Goal: Task Accomplishment & Management: Manage account settings

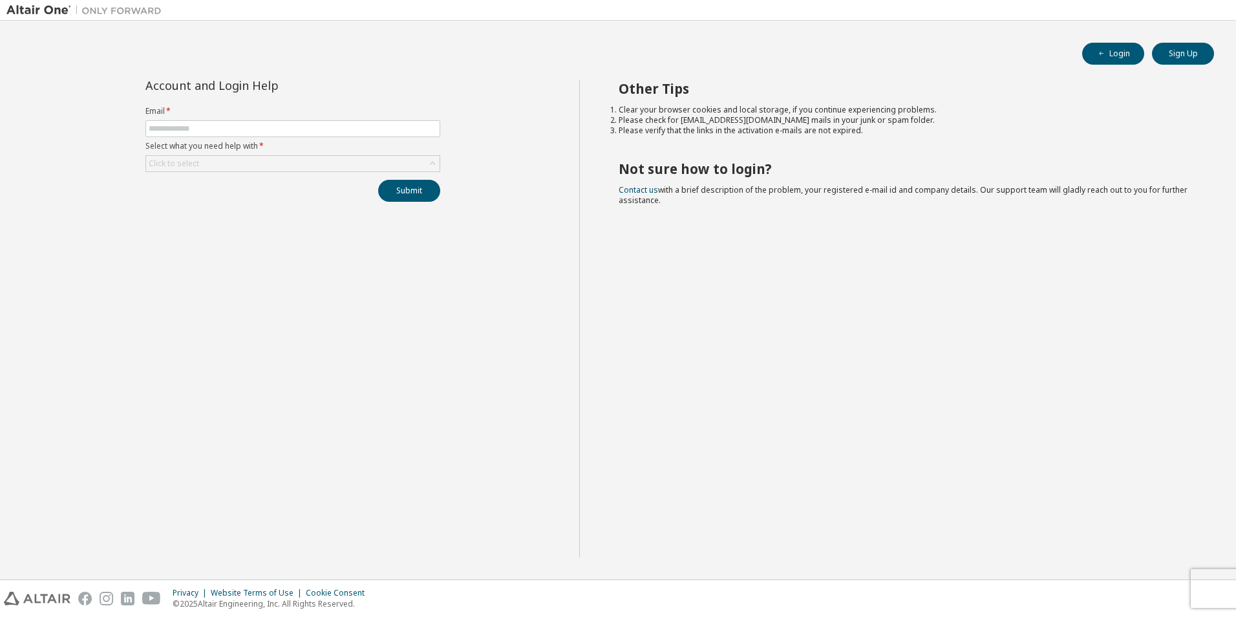
type input "**********"
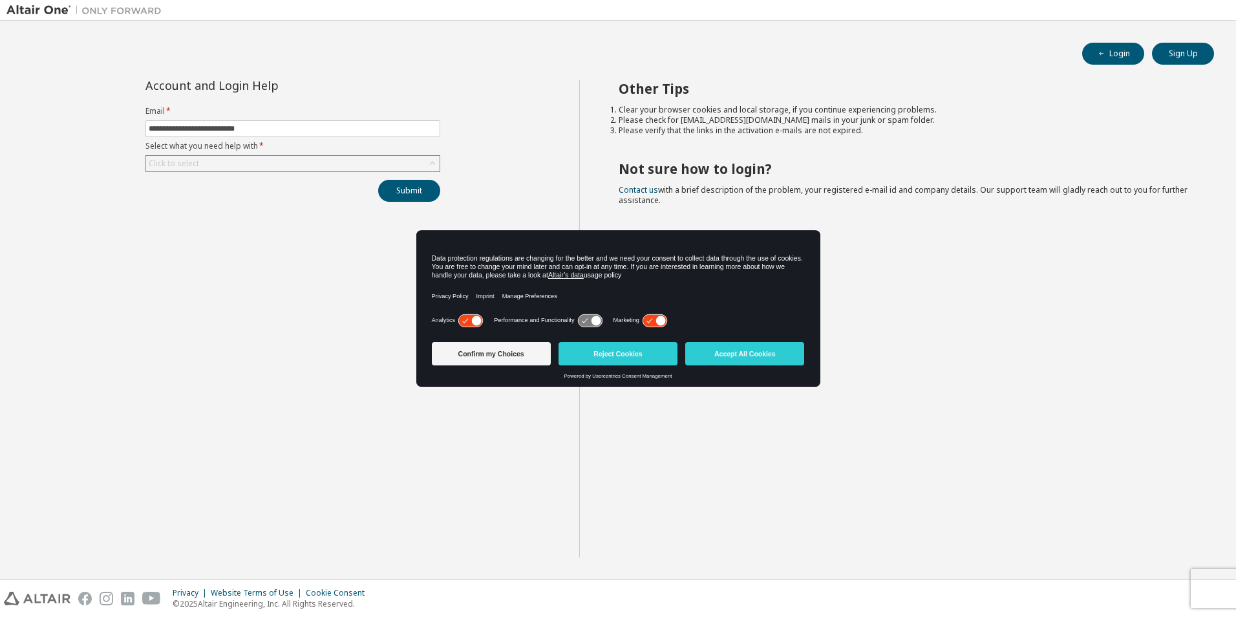
click at [428, 164] on icon at bounding box center [432, 163] width 13 height 13
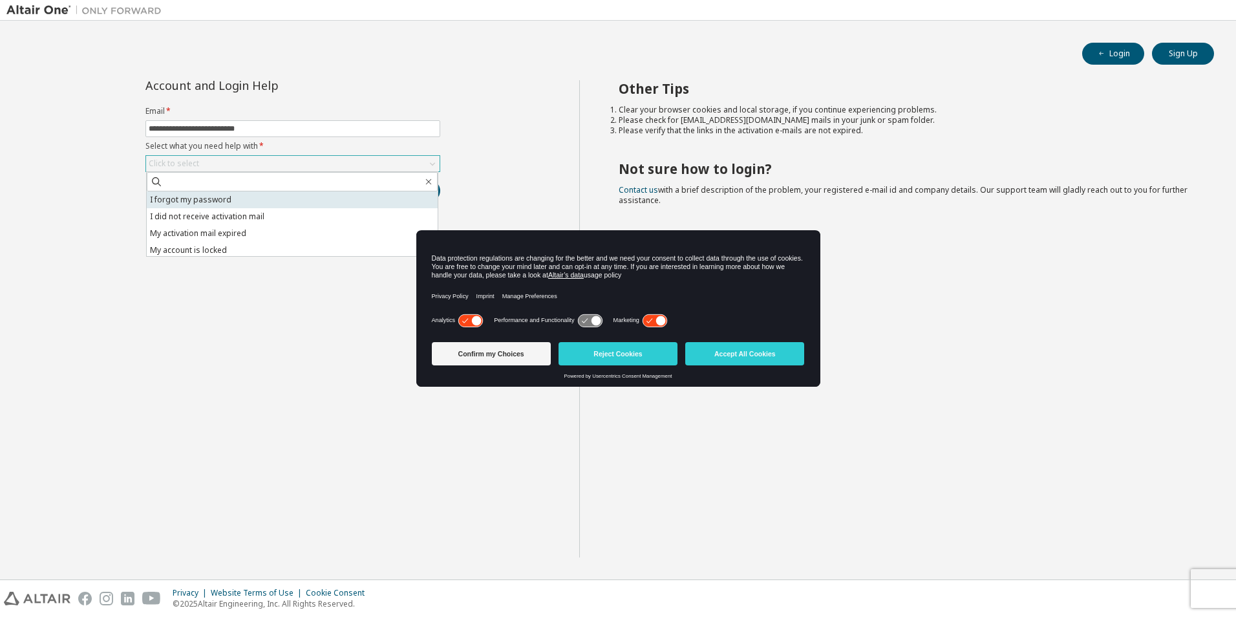
click at [193, 198] on li "I forgot my password" at bounding box center [292, 199] width 291 height 17
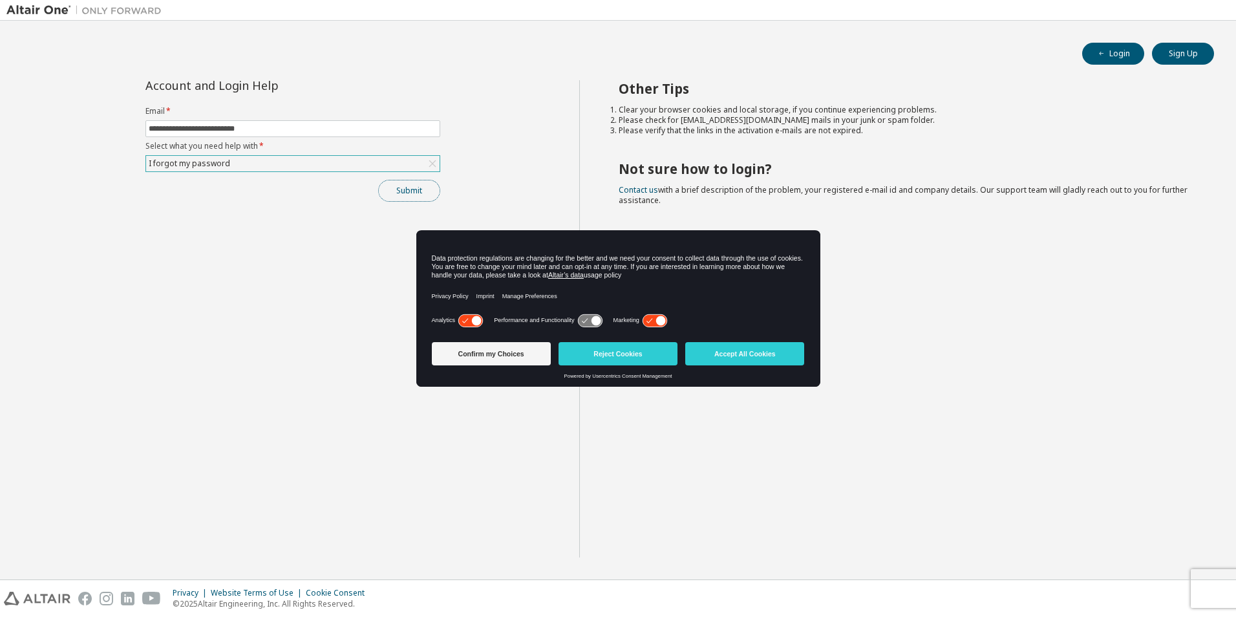
click at [395, 187] on button "Submit" at bounding box center [409, 191] width 62 height 22
click at [404, 194] on button "Submit" at bounding box center [409, 191] width 62 height 22
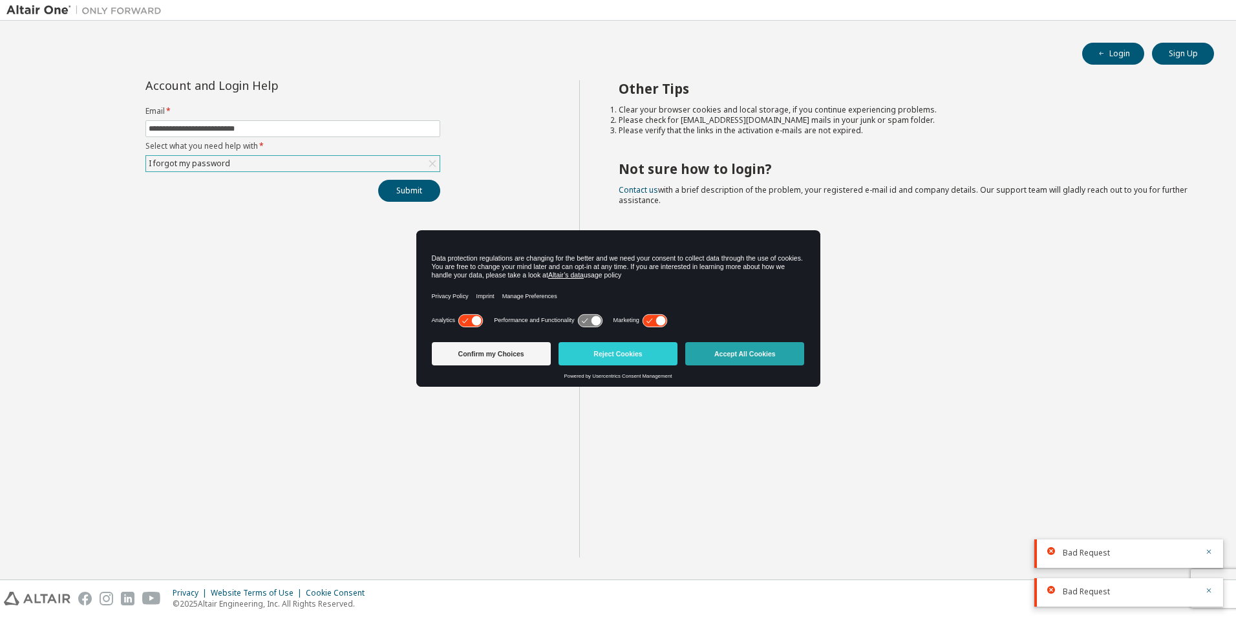
click at [727, 353] on button "Accept All Cookies" at bounding box center [744, 353] width 119 height 23
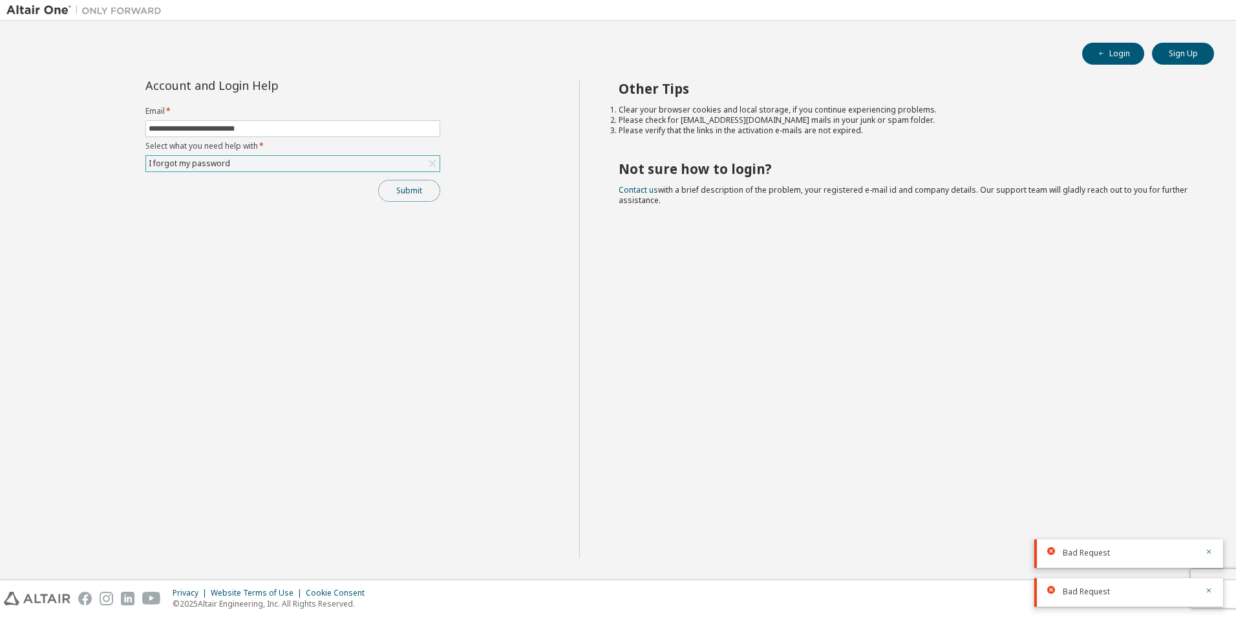
click at [415, 190] on button "Submit" at bounding box center [409, 191] width 62 height 22
click at [1206, 511] on icon "button" at bounding box center [1209, 513] width 8 height 8
click at [1211, 553] on icon "button" at bounding box center [1209, 552] width 8 height 8
click at [1211, 590] on icon "button" at bounding box center [1209, 590] width 8 height 8
click at [413, 186] on button "Submit" at bounding box center [409, 191] width 62 height 22
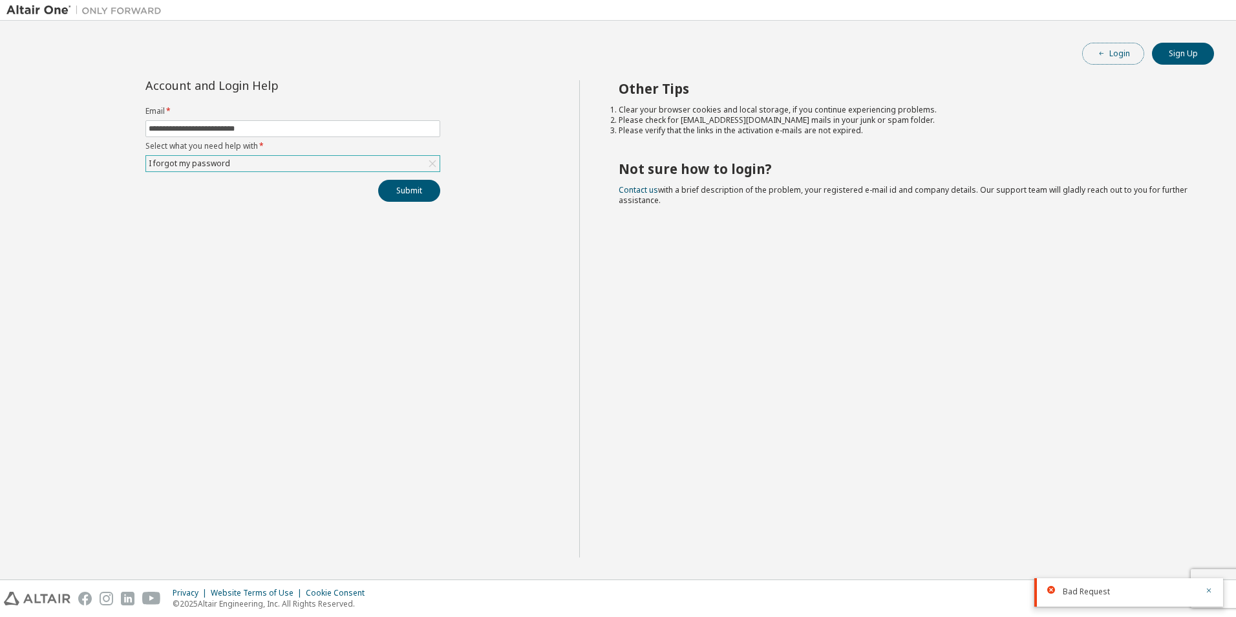
click at [1107, 52] on button "Login" at bounding box center [1113, 54] width 62 height 22
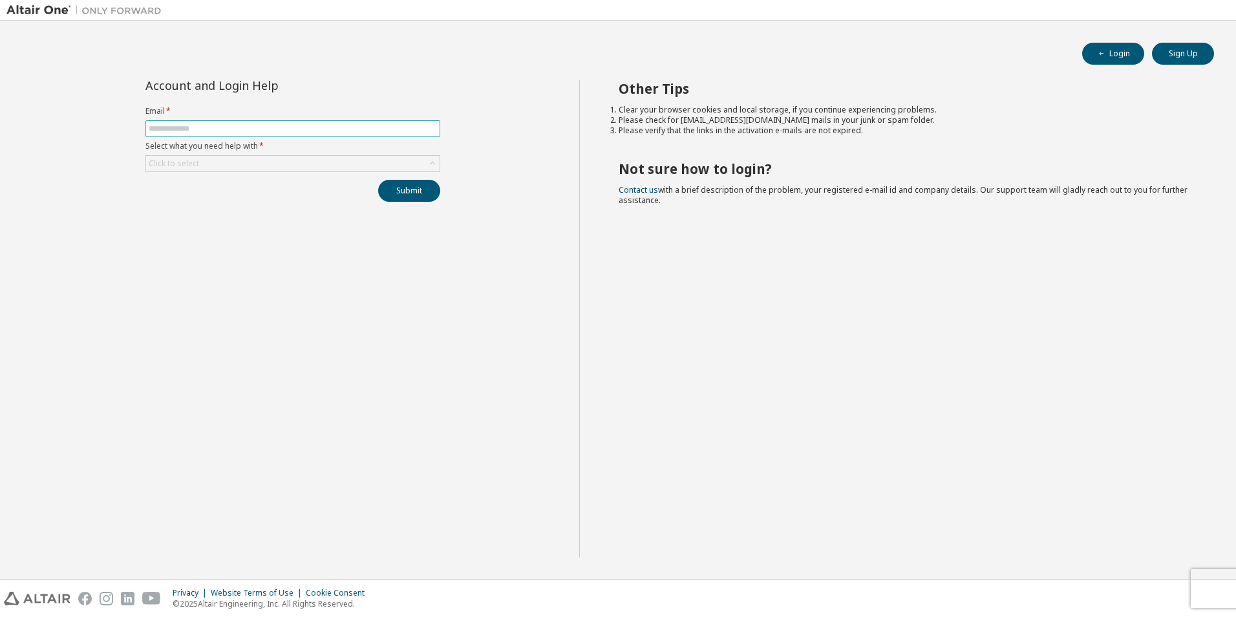
click at [220, 129] on input "text" at bounding box center [293, 128] width 288 height 10
type input "**********"
click at [252, 165] on div "Click to select" at bounding box center [293, 164] width 294 height 16
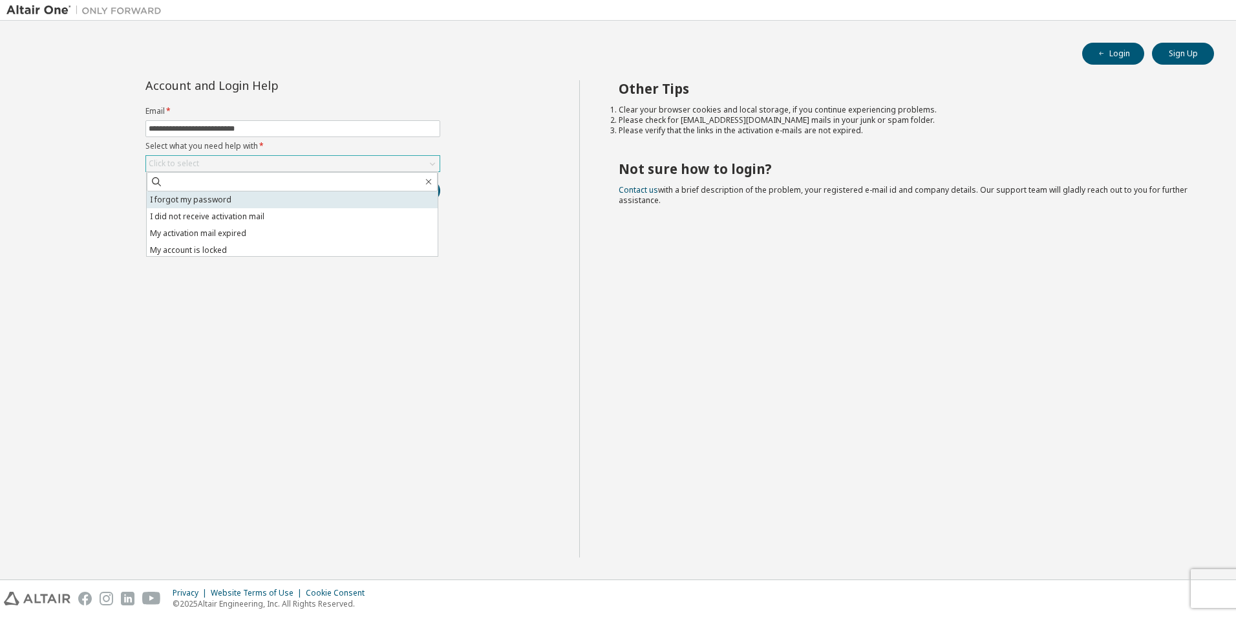
click at [230, 201] on li "I forgot my password" at bounding box center [292, 199] width 291 height 17
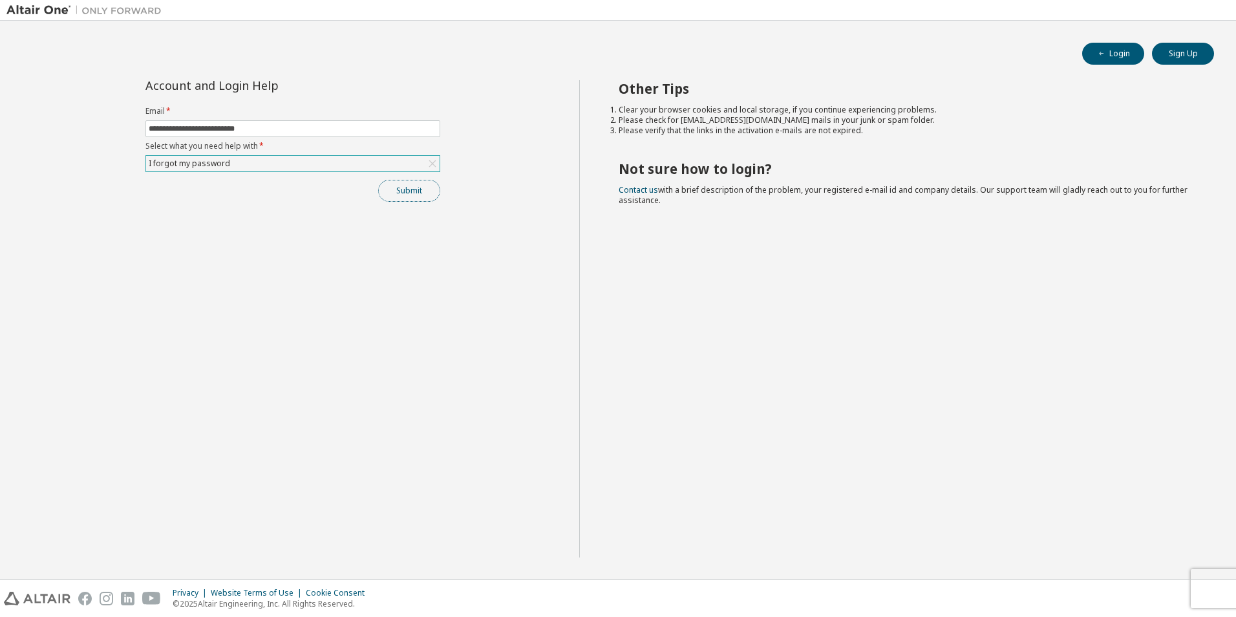
click at [412, 191] on button "Submit" at bounding box center [409, 191] width 62 height 22
click at [465, 315] on div "**********" at bounding box center [292, 318] width 573 height 477
click at [427, 190] on button "Submit" at bounding box center [409, 191] width 62 height 22
click at [418, 187] on button "Submit" at bounding box center [409, 191] width 62 height 22
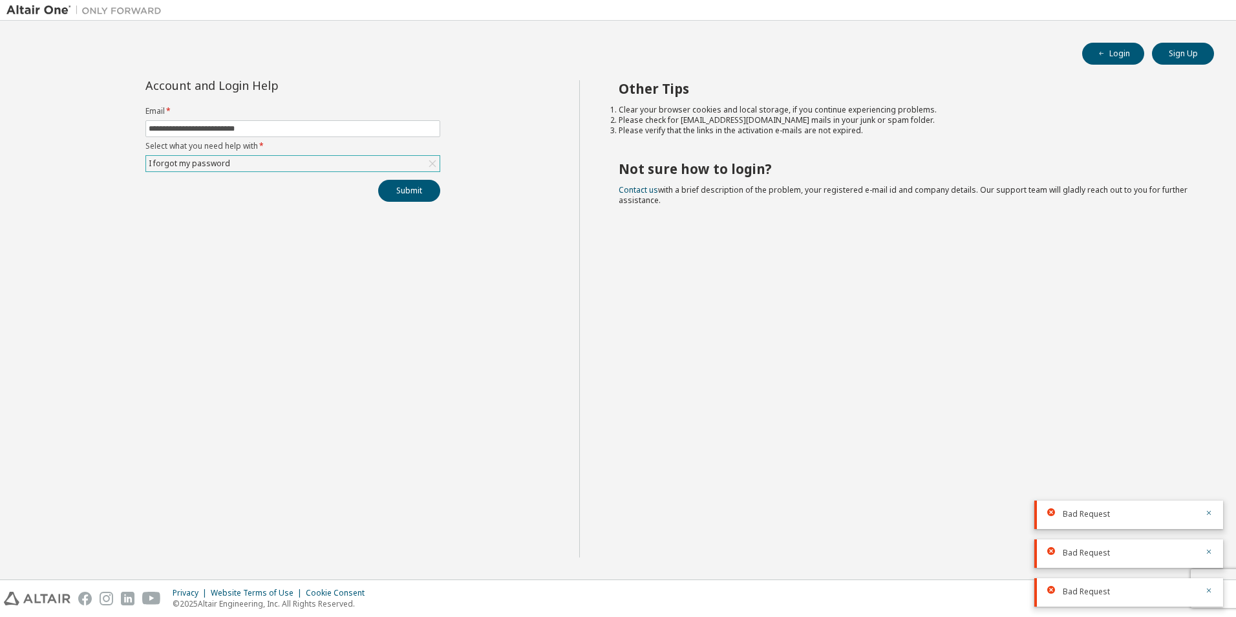
click at [434, 163] on icon at bounding box center [432, 163] width 13 height 13
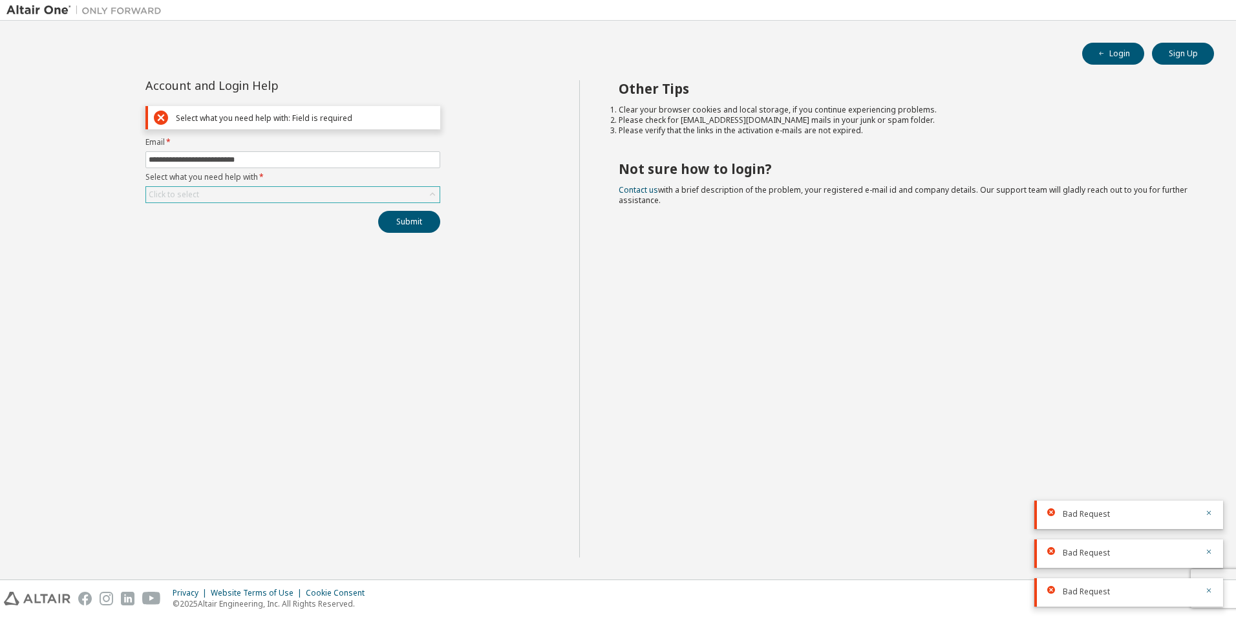
click at [433, 192] on icon at bounding box center [432, 194] width 13 height 13
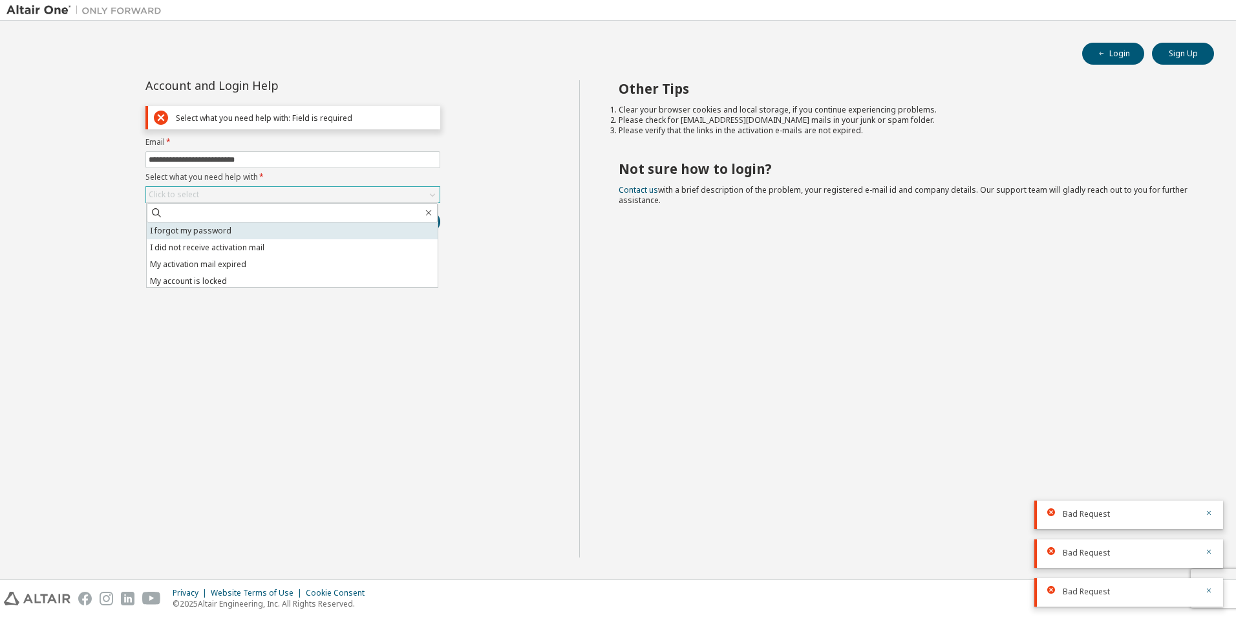
click at [261, 226] on li "I forgot my password" at bounding box center [292, 230] width 291 height 17
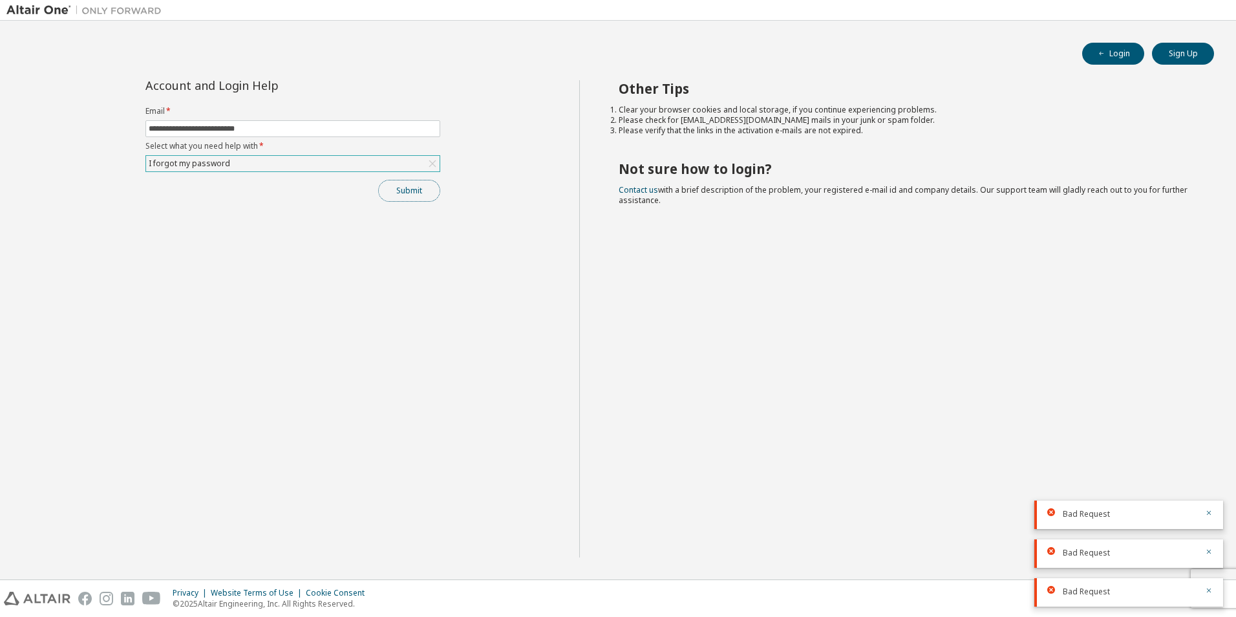
click at [422, 197] on button "Submit" at bounding box center [409, 191] width 62 height 22
click at [1212, 476] on div "Bad Request" at bounding box center [1128, 476] width 189 height 28
click at [1212, 476] on icon "button" at bounding box center [1209, 474] width 8 height 8
click at [1212, 513] on icon "button" at bounding box center [1209, 513] width 8 height 8
click at [1210, 549] on icon "button" at bounding box center [1209, 552] width 8 height 8
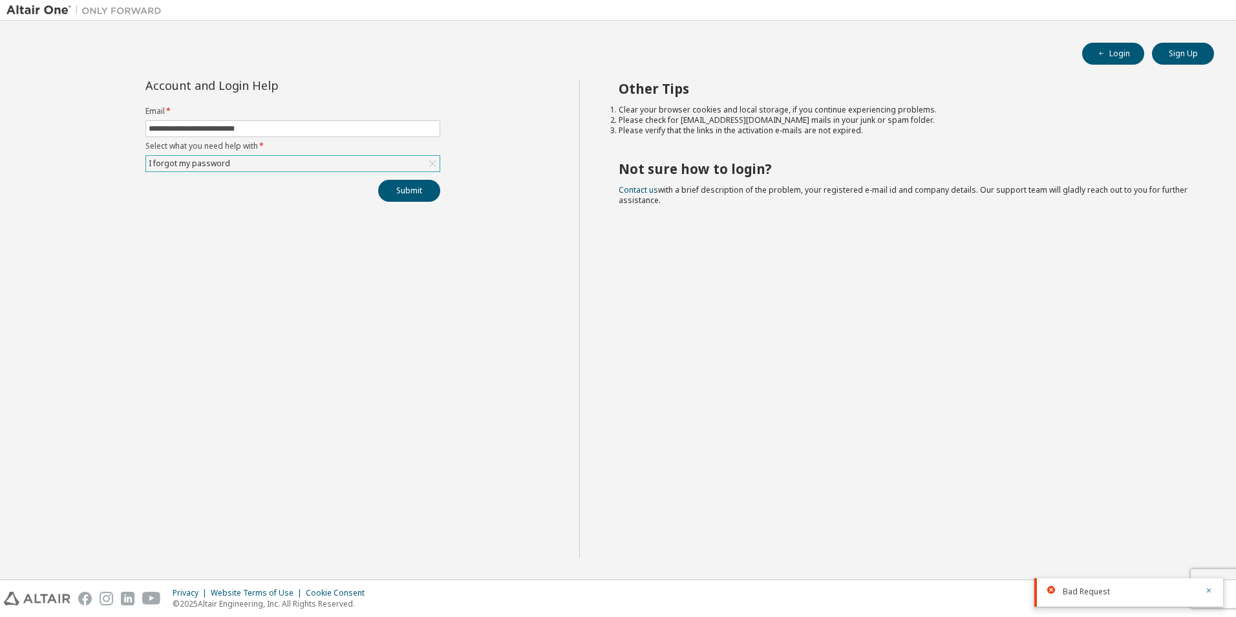
click at [1203, 599] on div "Bad Request" at bounding box center [1128, 592] width 189 height 28
click at [370, 127] on input "text" at bounding box center [293, 128] width 288 height 10
type input "**********"
click at [288, 165] on div "Click to select" at bounding box center [293, 164] width 294 height 16
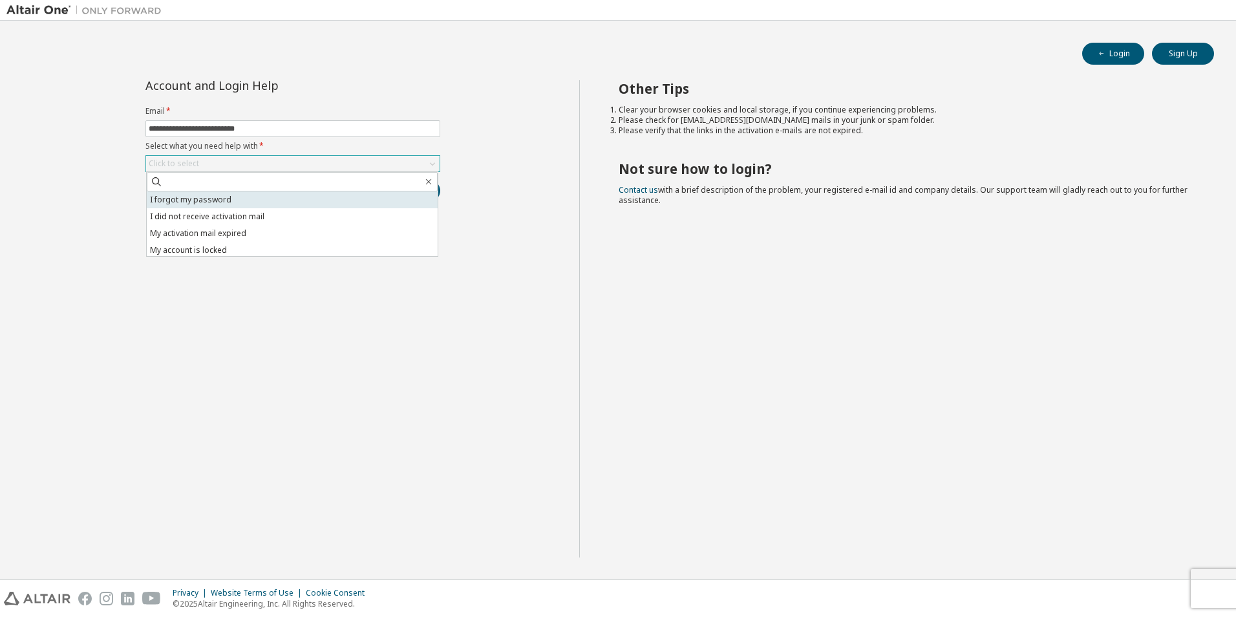
click at [207, 197] on li "I forgot my password" at bounding box center [292, 199] width 291 height 17
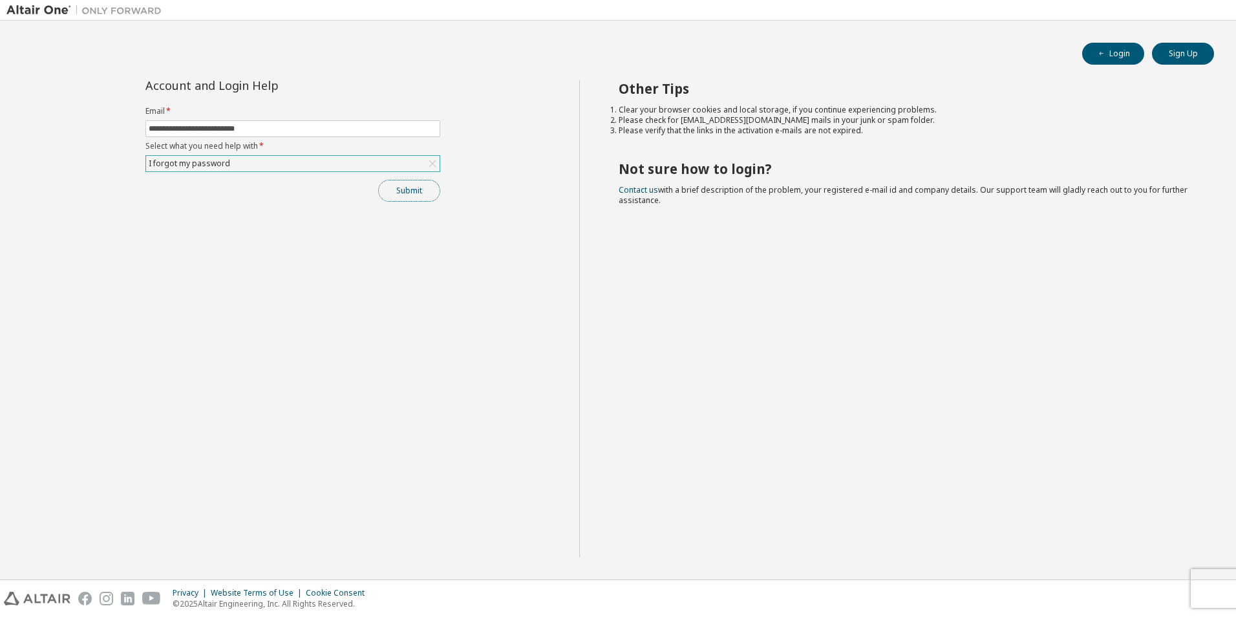
click at [416, 189] on button "Submit" at bounding box center [409, 191] width 62 height 22
click at [1203, 591] on div at bounding box center [1205, 592] width 16 height 12
click at [1207, 591] on icon "button" at bounding box center [1209, 590] width 8 height 8
click at [1211, 584] on div "Privacy Website Terms of Use Cookie Consent © 2025 Altair Engineering, Inc. All…" at bounding box center [618, 598] width 1236 height 37
click at [405, 189] on button "Submit" at bounding box center [409, 191] width 62 height 22
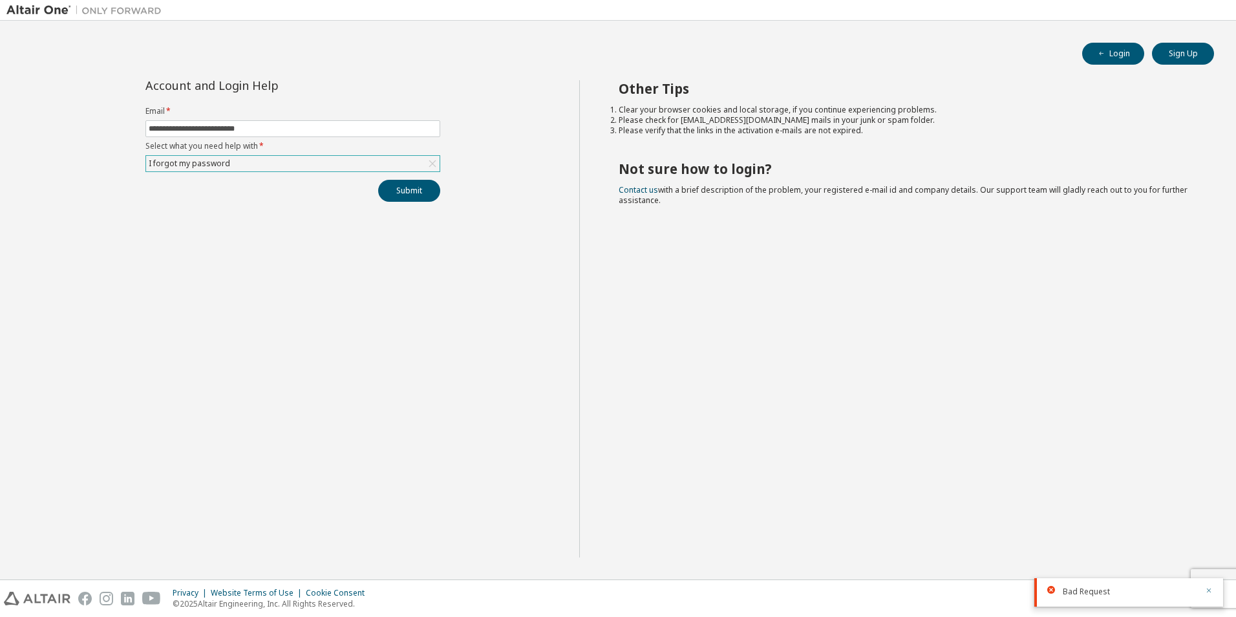
click at [1208, 593] on icon "button" at bounding box center [1209, 590] width 8 height 8
click at [407, 190] on button "Submit" at bounding box center [409, 191] width 62 height 22
